Goal: Check status: Check status

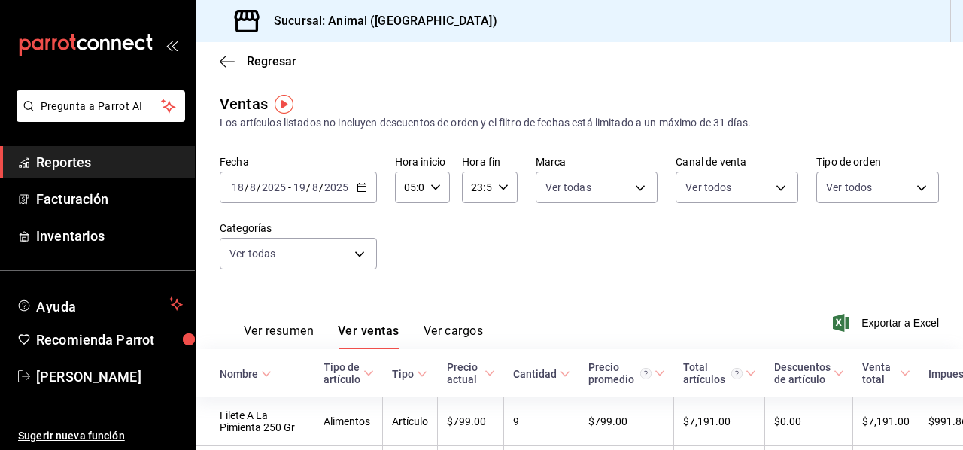
click at [361, 181] on div "[DATE] [DATE] - [DATE] [DATE]" at bounding box center [298, 188] width 157 height 32
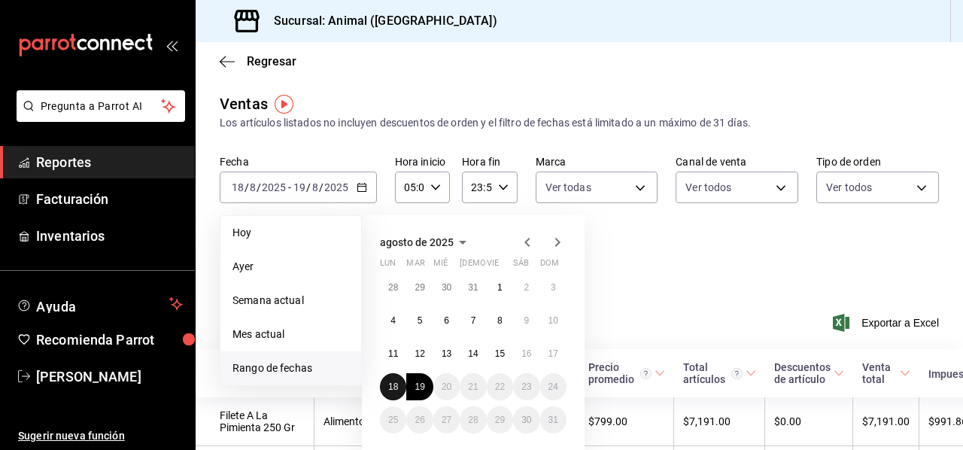
click at [391, 385] on abbr "18" at bounding box center [393, 387] width 10 height 11
click at [417, 388] on abbr "19" at bounding box center [420, 387] width 10 height 11
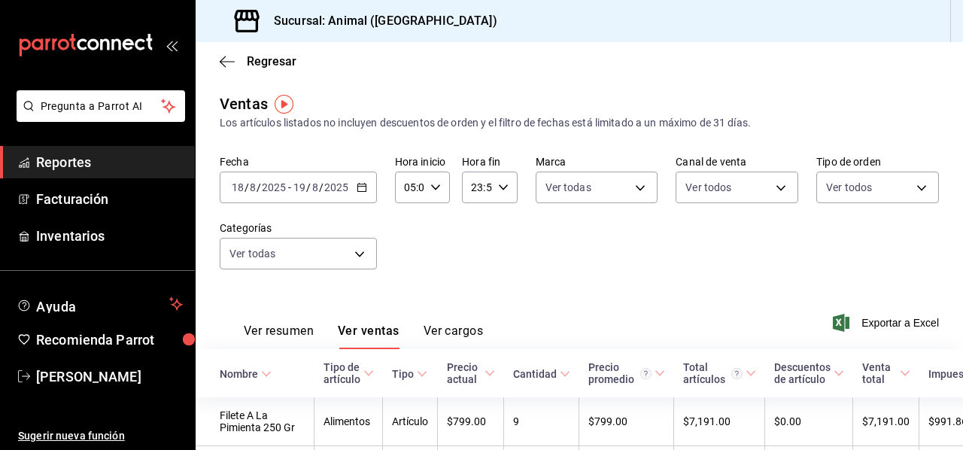
click at [314, 336] on button "Ver resumen" at bounding box center [279, 337] width 70 height 26
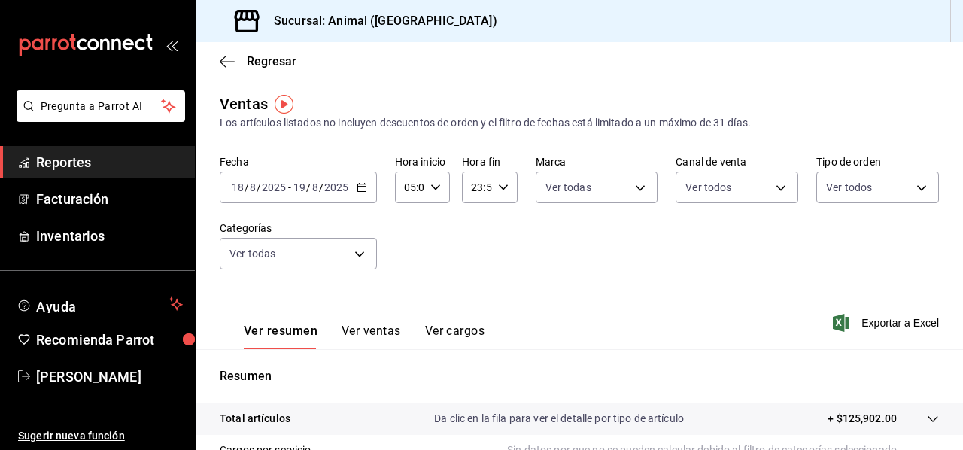
click at [357, 189] on icon "button" at bounding box center [362, 187] width 11 height 11
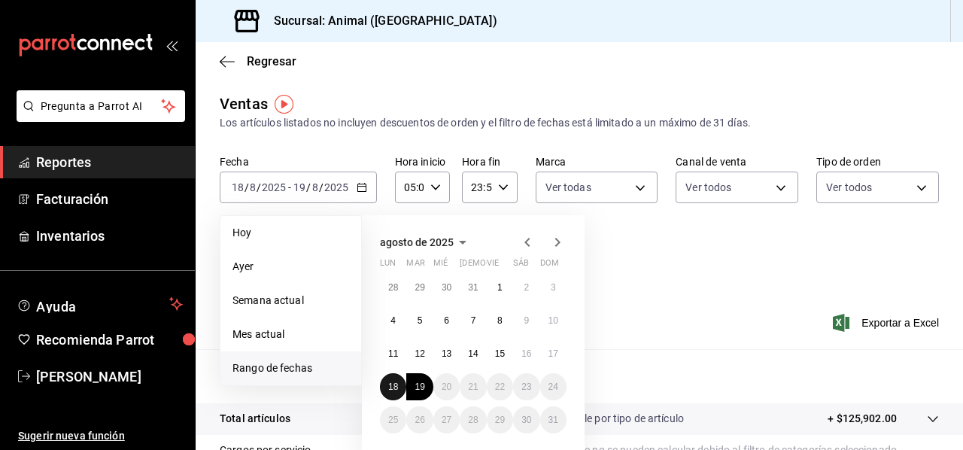
click at [390, 389] on abbr "18" at bounding box center [393, 387] width 10 height 11
